Goal: Understand process/instructions

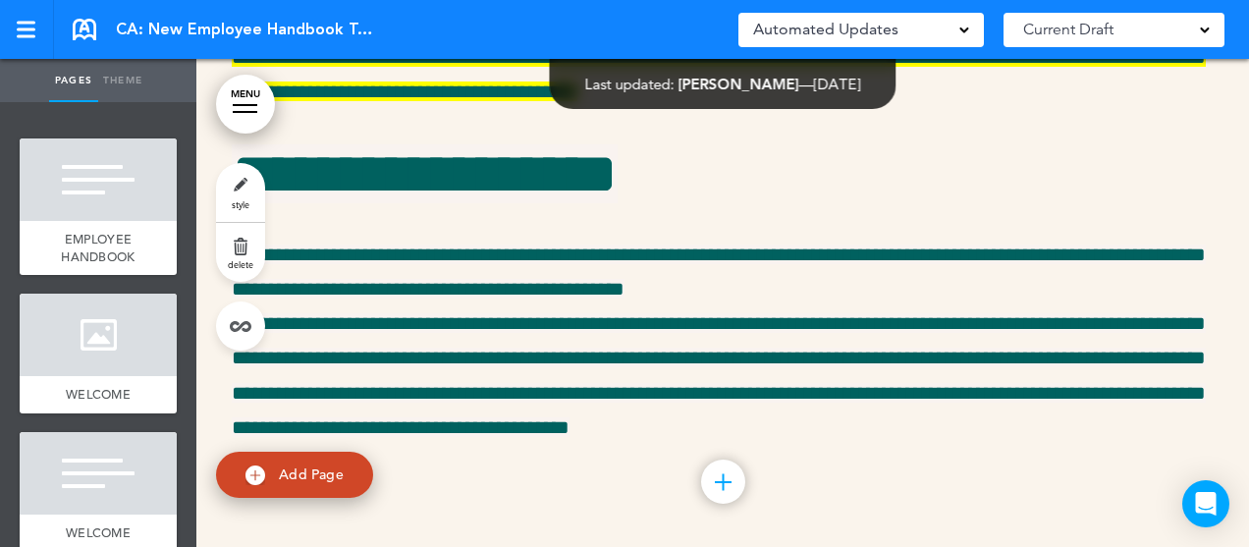
scroll to position [21452, 0]
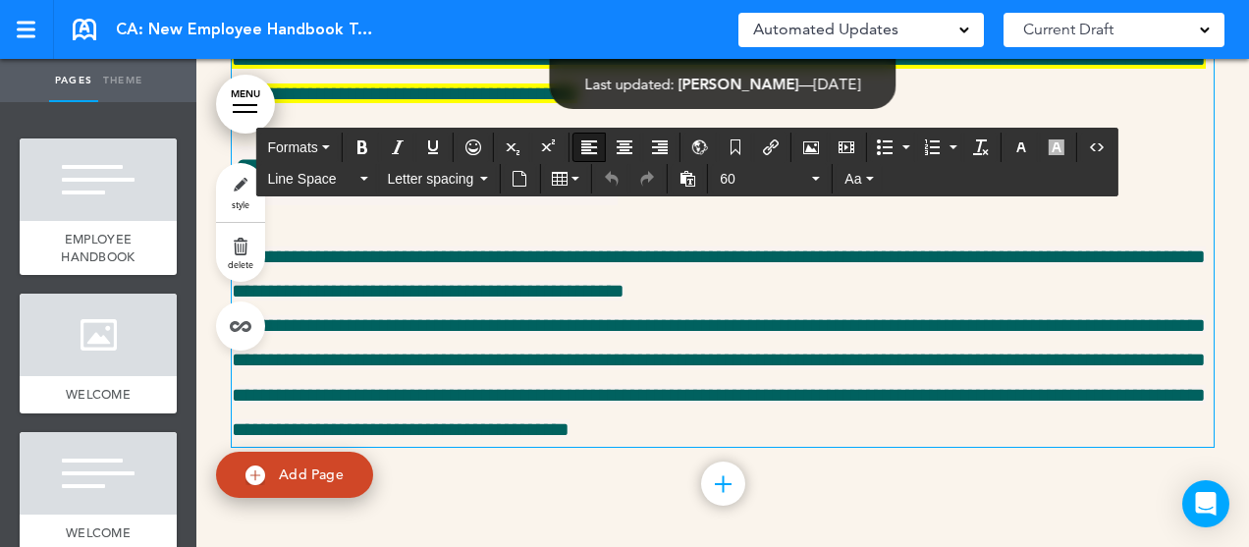
drag, startPoint x: 525, startPoint y: 450, endPoint x: 240, endPoint y: 280, distance: 332.4
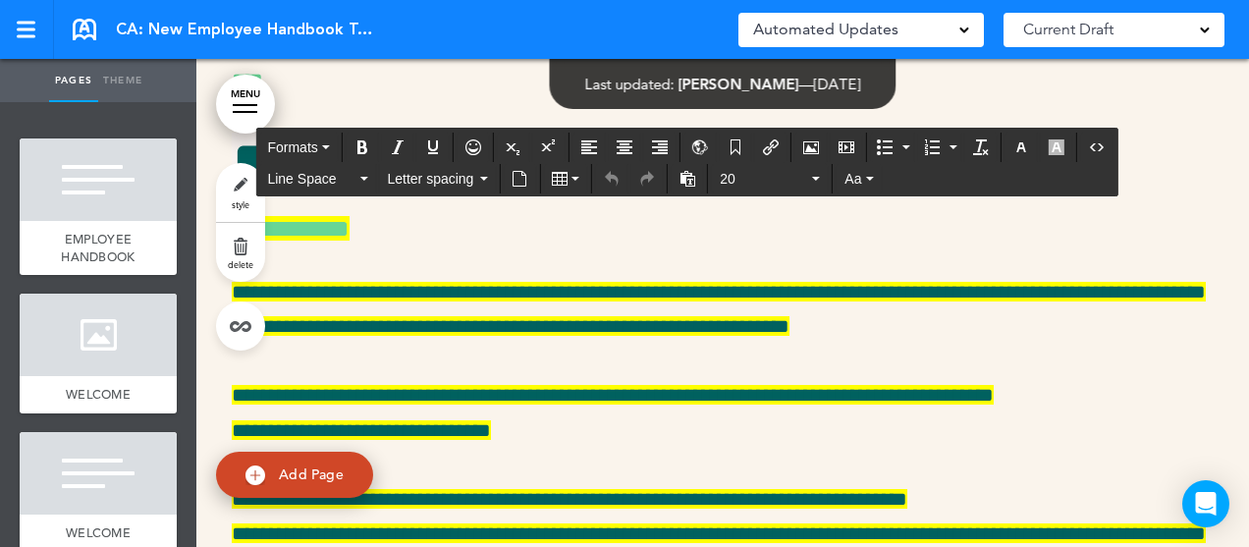
scroll to position [28262, 0]
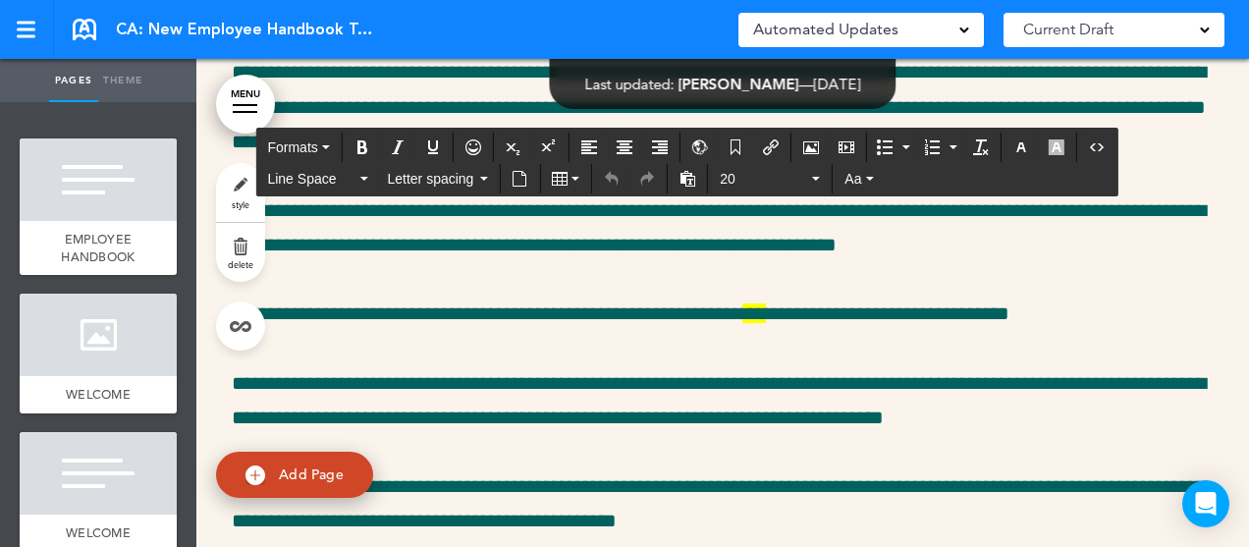
scroll to position [37906, 0]
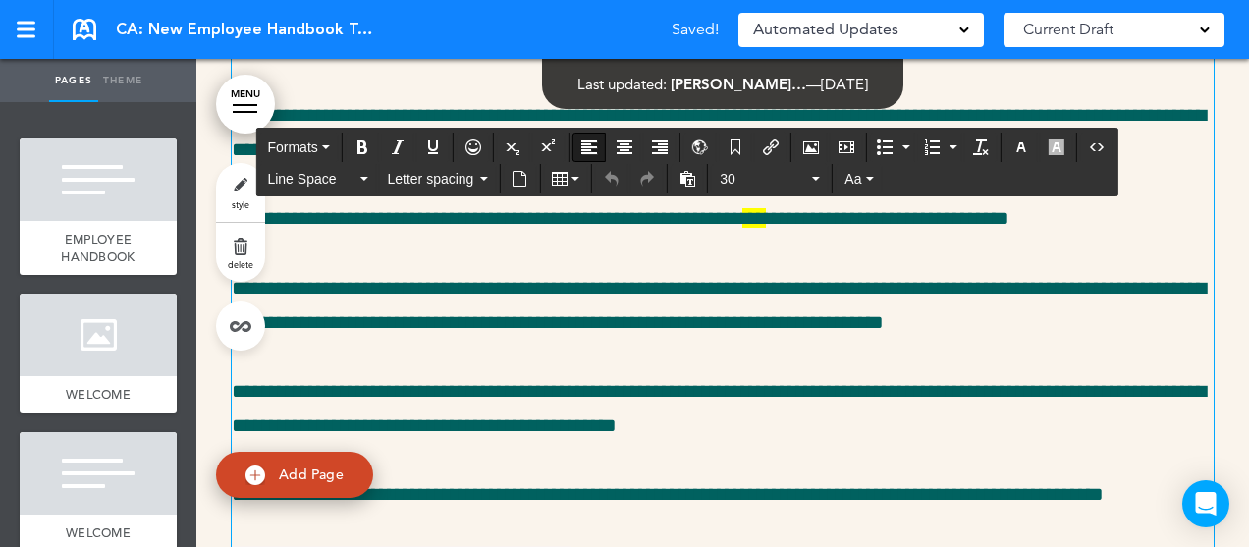
drag, startPoint x: 388, startPoint y: 392, endPoint x: 237, endPoint y: 387, distance: 151.3
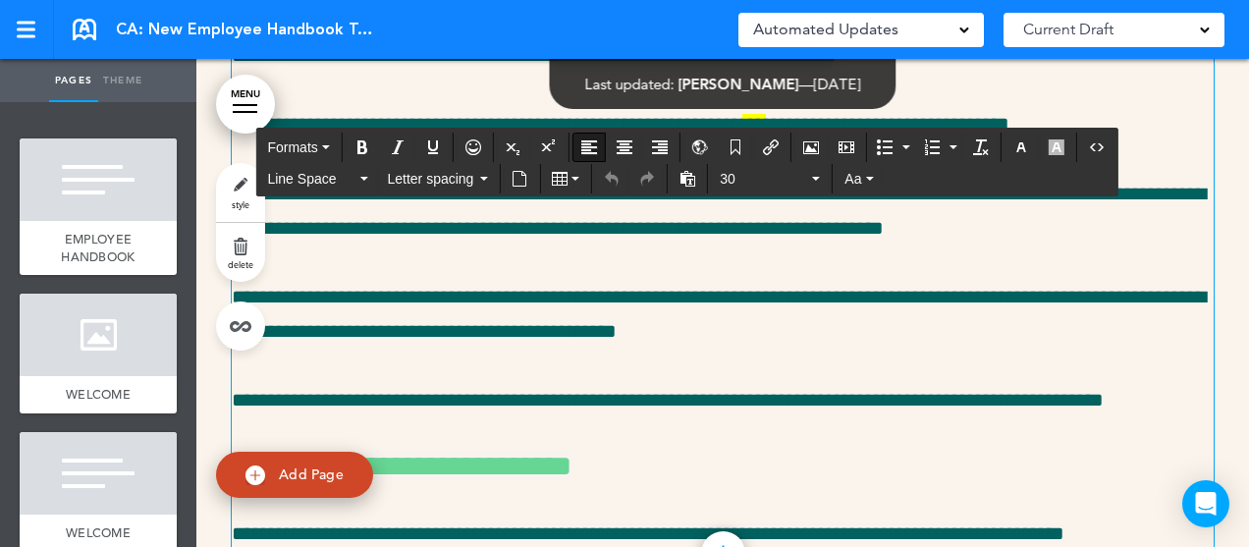
scroll to position [37999, 0]
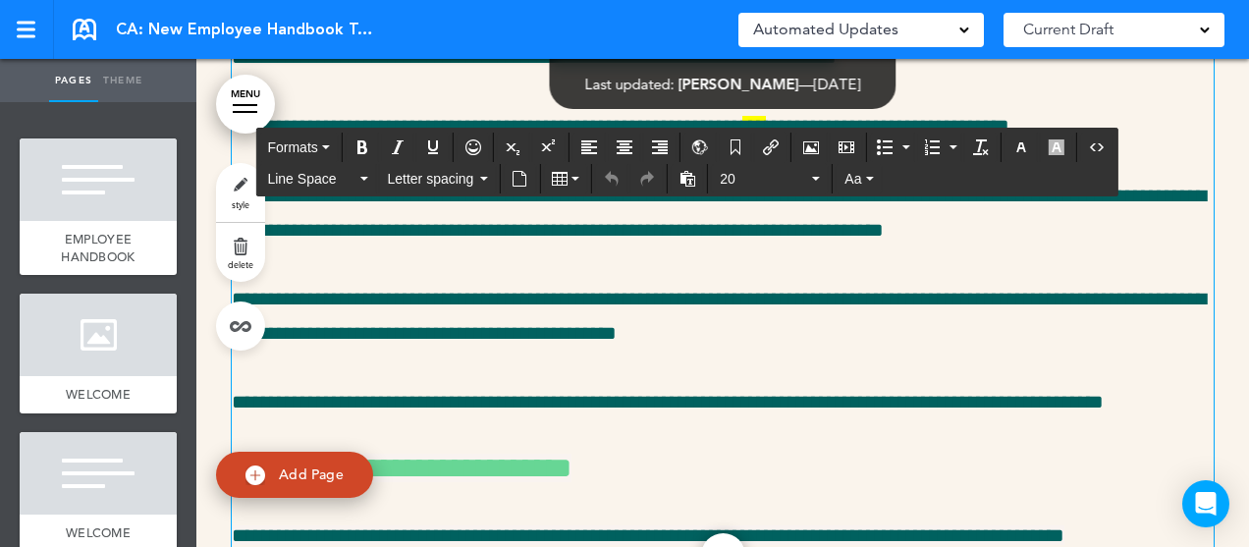
drag, startPoint x: 470, startPoint y: 368, endPoint x: 271, endPoint y: 366, distance: 199.3
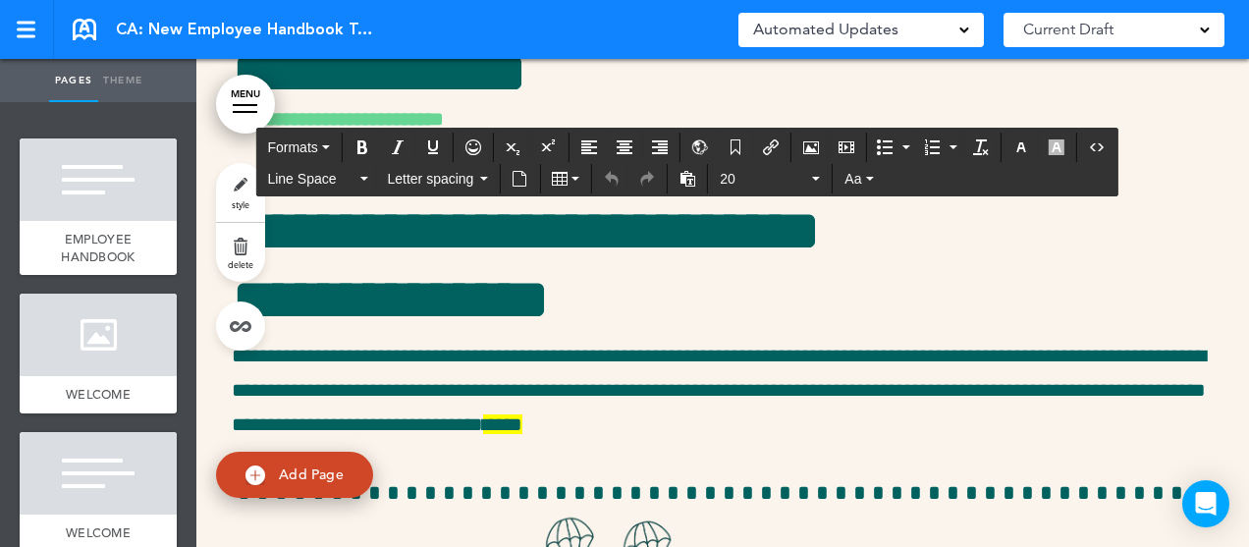
scroll to position [45516, 0]
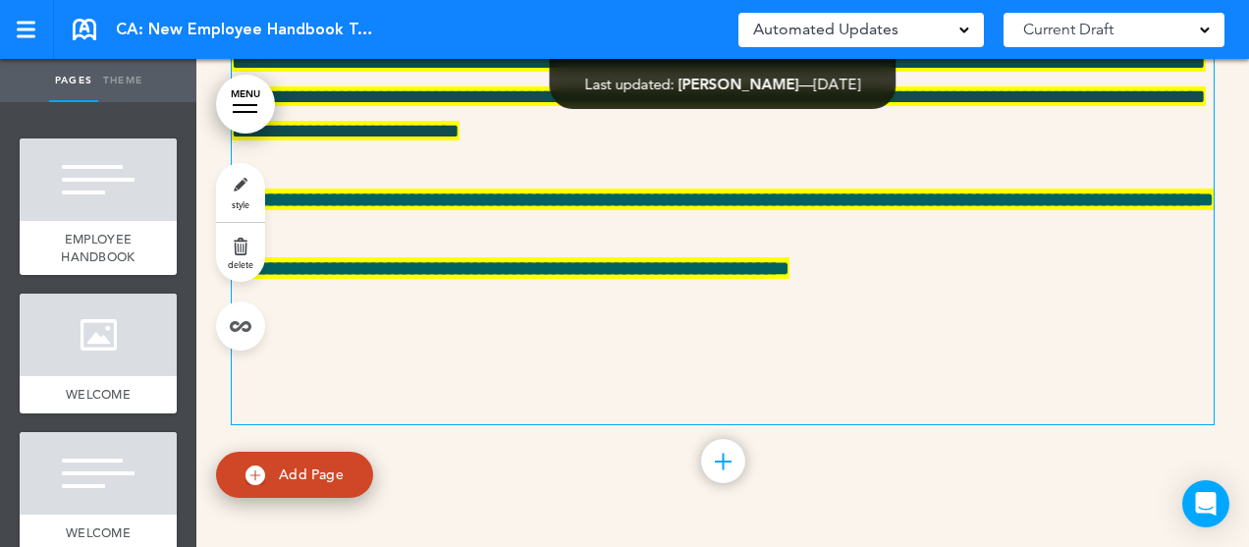
scroll to position [57186, 0]
